Goal: Transaction & Acquisition: Purchase product/service

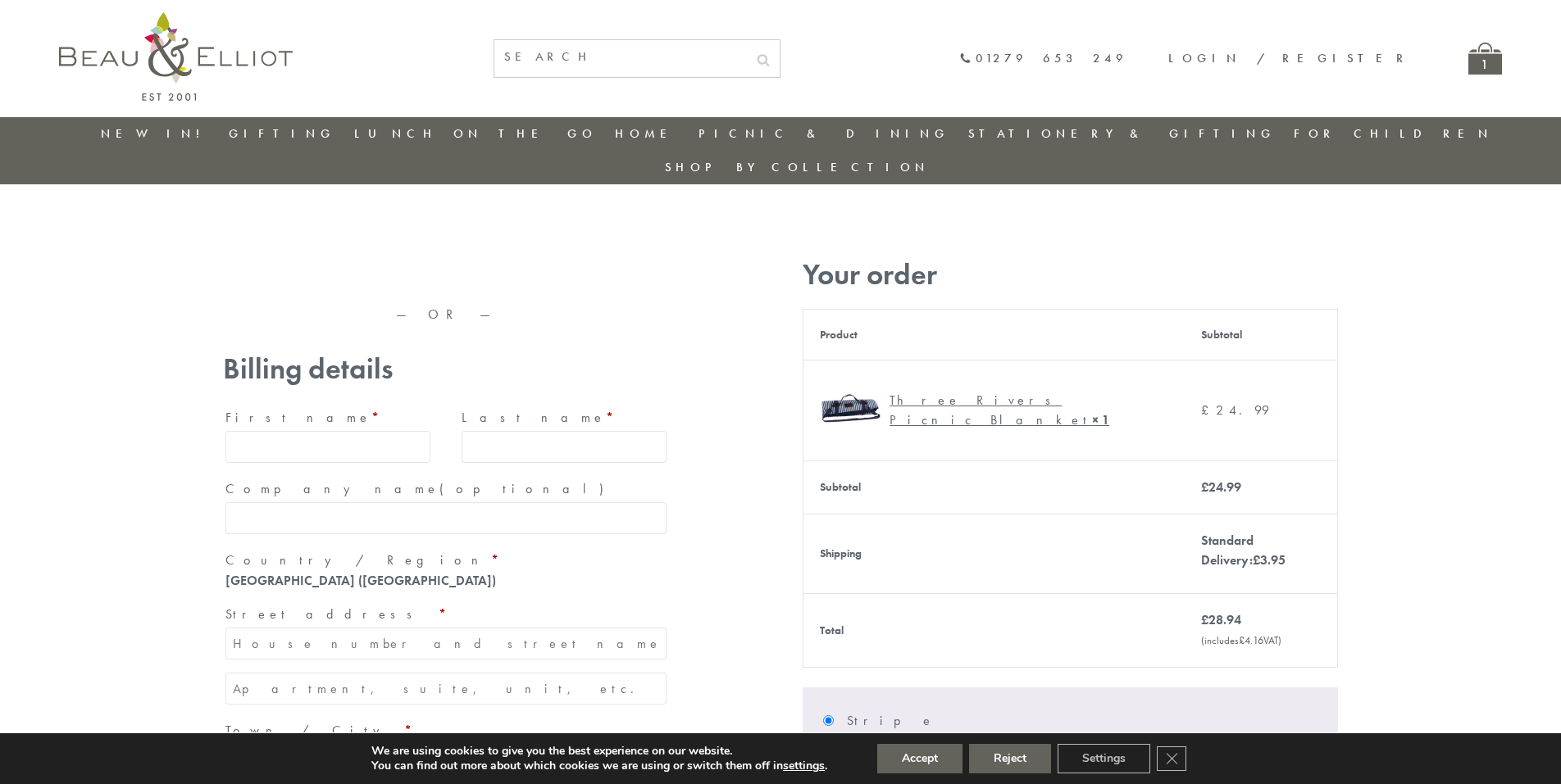
type input "[EMAIL_ADDRESS][DOMAIN_NAME]"
type input "[PERSON_NAME]"
type input "23, [GEOGRAPHIC_DATA], [GEOGRAPHIC_DATA]"
type input "[GEOGRAPHIC_DATA]"
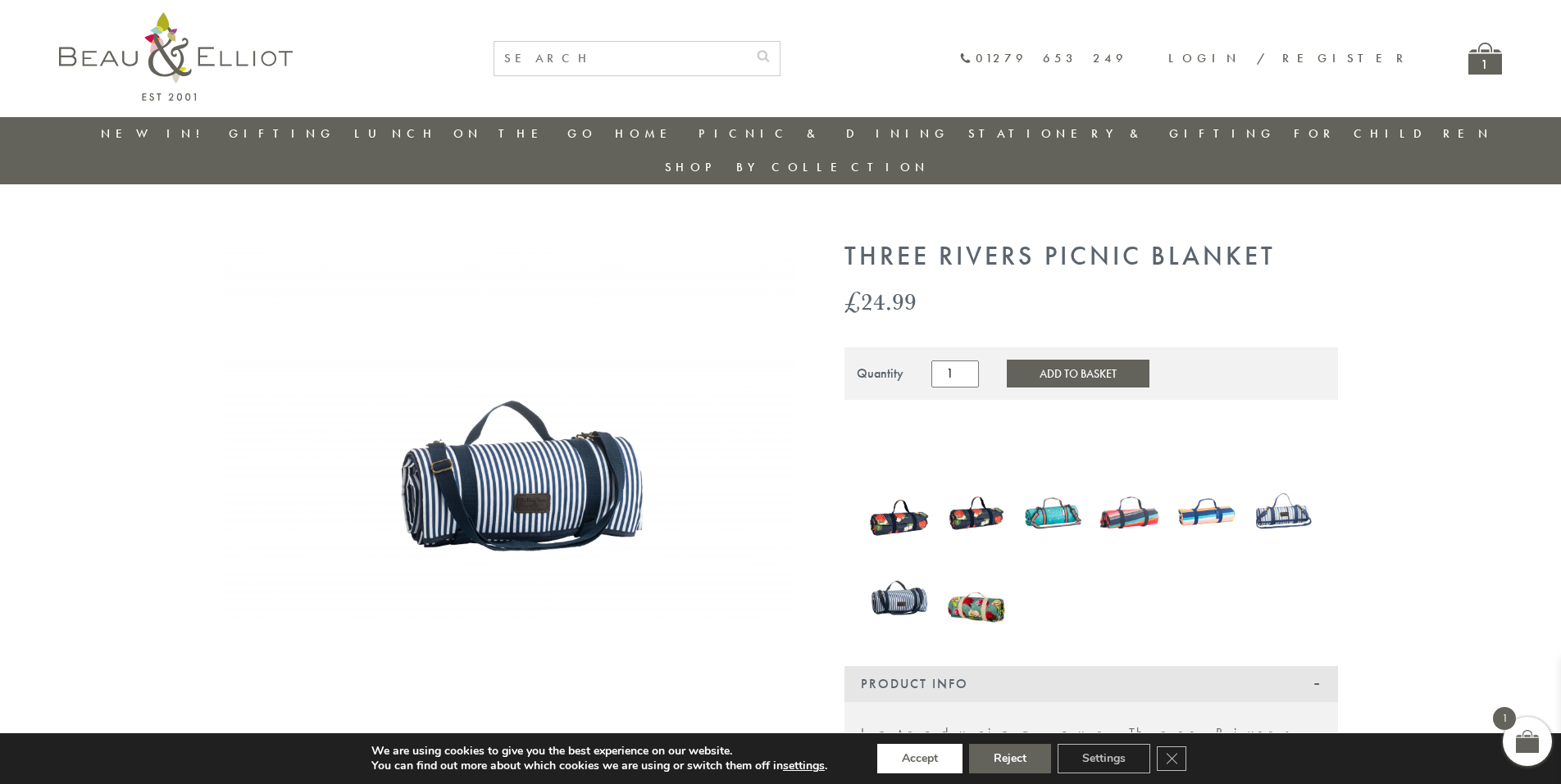
click at [921, 759] on button "Accept" at bounding box center [920, 759] width 85 height 30
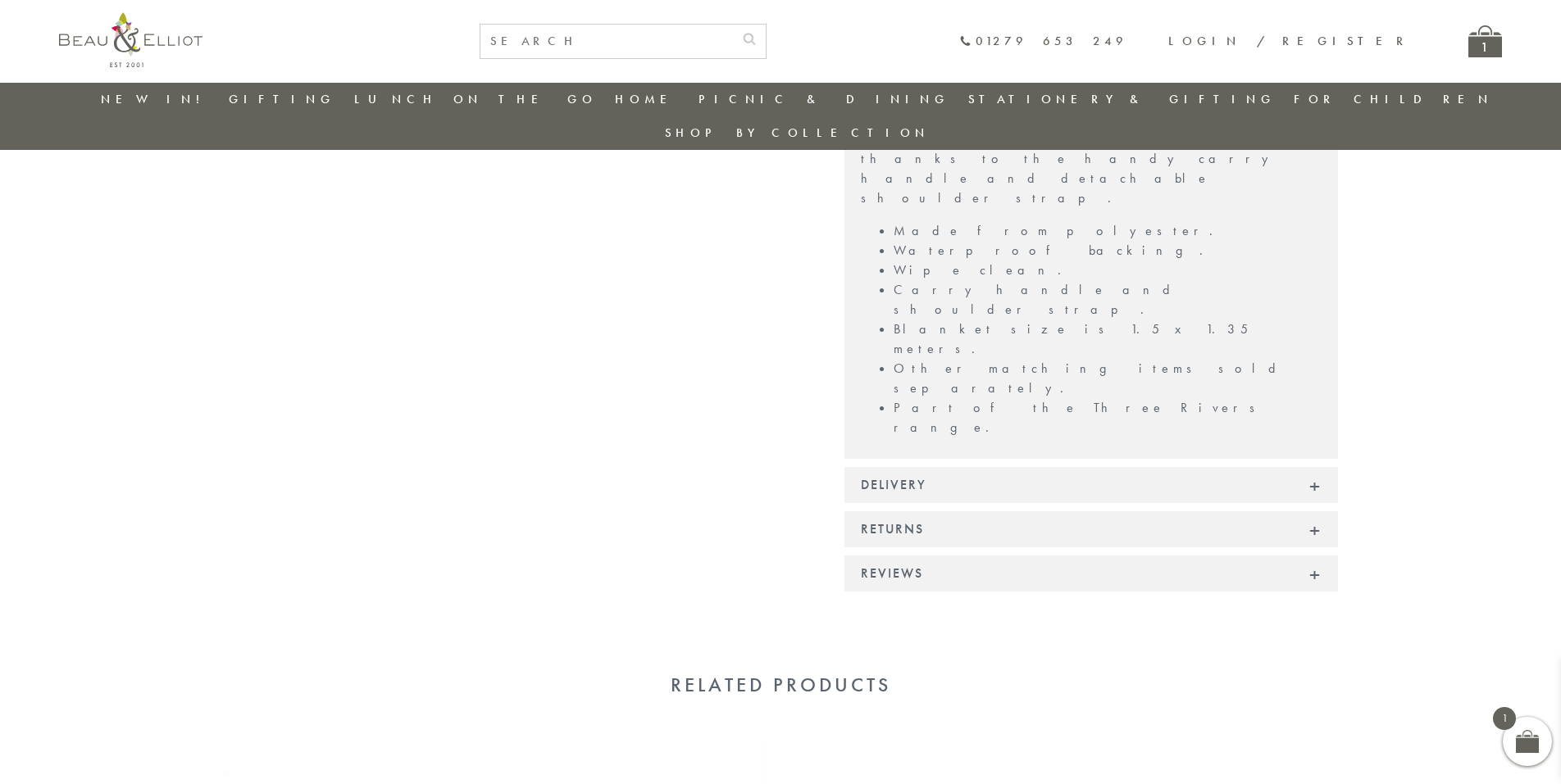
scroll to position [1063, 0]
